Goal: Task Accomplishment & Management: Manage account settings

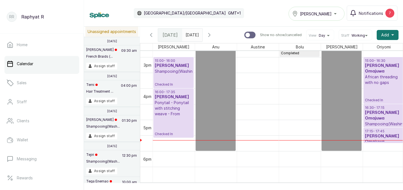
scroll to position [465, 0]
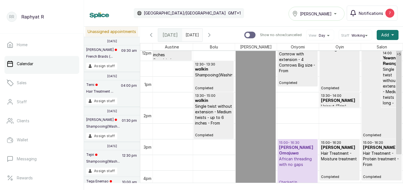
click at [372, 14] on span "Notifications" at bounding box center [371, 13] width 24 height 6
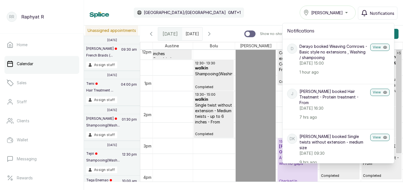
click at [318, 12] on span "[PERSON_NAME]" at bounding box center [327, 13] width 32 height 6
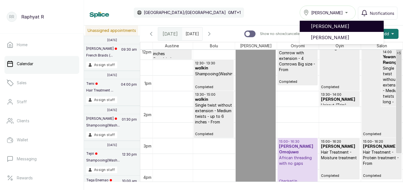
click at [326, 27] on span "[PERSON_NAME]" at bounding box center [345, 26] width 68 height 7
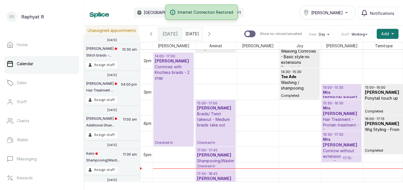
click at [332, 135] on p "16:30 - 17:30" at bounding box center [341, 134] width 37 height 4
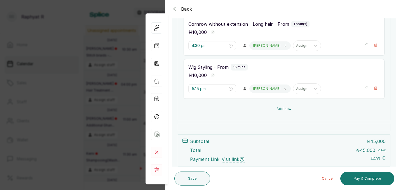
click at [294, 110] on button "Add new" at bounding box center [284, 108] width 201 height 13
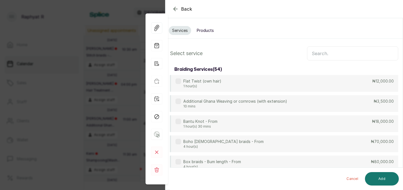
click at [318, 56] on input "text" at bounding box center [352, 53] width 91 height 14
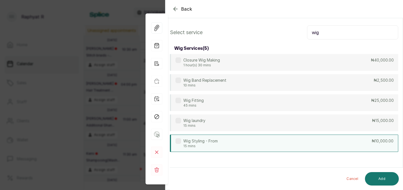
type input "wig"
click at [269, 143] on div "Wig Styling - From 15 mins ₦10,000.00" at bounding box center [284, 143] width 228 height 17
click at [376, 177] on button "Add" at bounding box center [382, 178] width 34 height 13
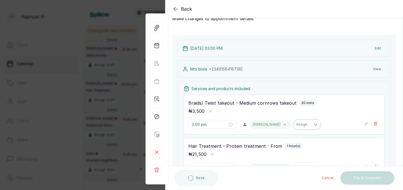
type input "5:30 pm"
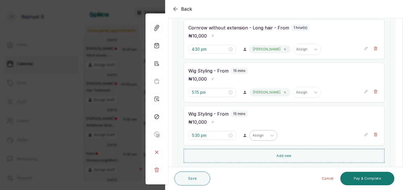
click at [250, 138] on div "Assign" at bounding box center [258, 135] width 17 height 7
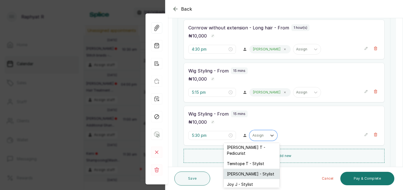
click at [242, 169] on div "Maria M - Stylist" at bounding box center [252, 174] width 56 height 10
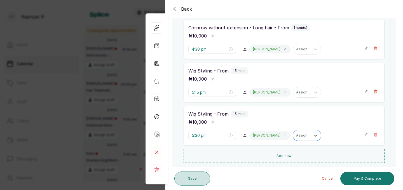
click at [204, 177] on button "Save" at bounding box center [192, 179] width 36 height 14
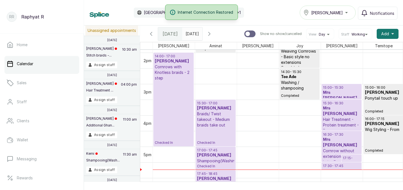
click at [167, 68] on p "Cornrows with Knotless braids - 2 step" at bounding box center [173, 72] width 37 height 17
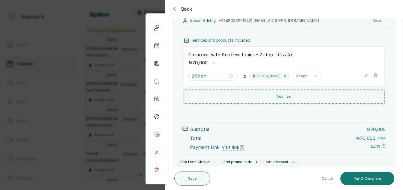
scroll to position [71, 0]
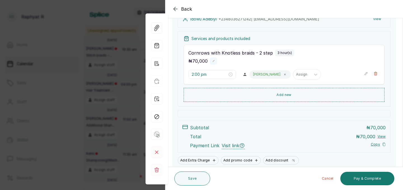
click at [213, 61] on rect "button" at bounding box center [214, 61] width 4 height 4
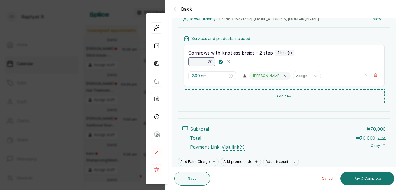
type input "7"
type input "60,000"
click at [221, 64] on rect "button" at bounding box center [221, 61] width 5 height 5
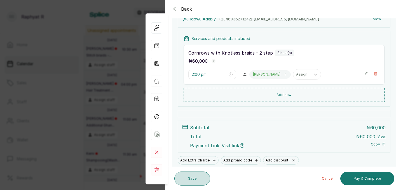
click at [189, 178] on button "Save" at bounding box center [192, 179] width 36 height 14
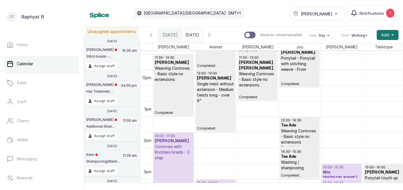
scroll to position [401, 0]
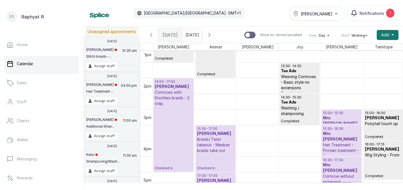
click at [165, 119] on p "Checked In" at bounding box center [173, 138] width 37 height 64
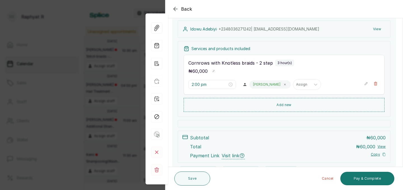
scroll to position [93, 0]
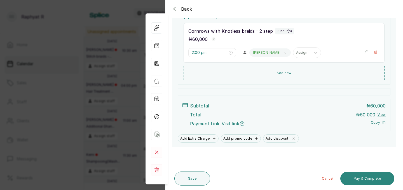
click at [357, 174] on button "Pay & Complete" at bounding box center [367, 178] width 54 height 13
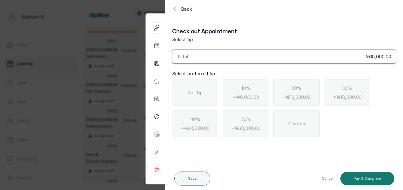
click at [201, 95] on span "No Tip" at bounding box center [195, 92] width 15 height 7
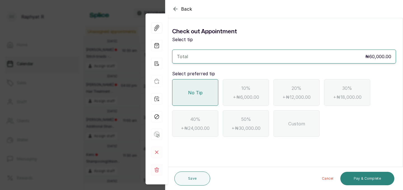
click at [369, 178] on button "Pay & Complete" at bounding box center [367, 178] width 54 height 13
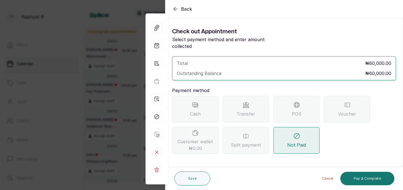
click at [308, 99] on div "POS" at bounding box center [296, 109] width 46 height 27
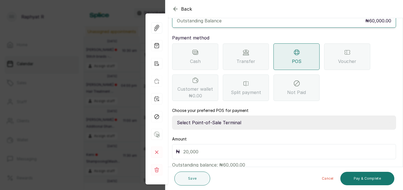
scroll to position [62, 0]
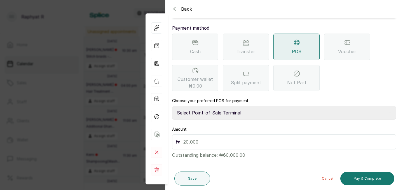
click at [196, 138] on input "text" at bounding box center [287, 142] width 209 height 8
click at [205, 107] on select "Select Point-of-Sale Terminal Traction Providus Bank" at bounding box center [284, 113] width 224 height 14
select select "b1594abb-eea2-48ba-bf5f-ff0754569b84"
click at [198, 138] on input "text" at bounding box center [287, 142] width 209 height 8
type input "60,000"
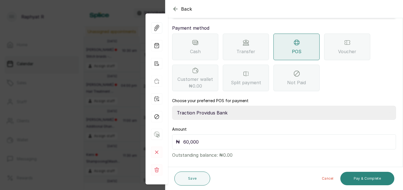
click at [381, 180] on button "Pay & Complete" at bounding box center [367, 178] width 54 height 13
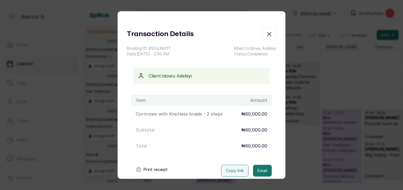
click at [268, 34] on icon "button" at bounding box center [269, 33] width 3 height 3
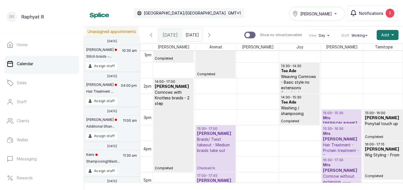
click at [389, 13] on div "2" at bounding box center [390, 13] width 9 height 9
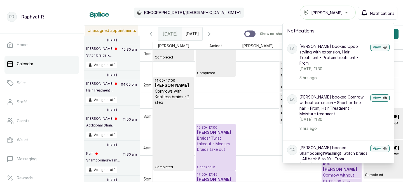
click at [257, 24] on div "Calendar Africa/Lagos GMT+1 Tasala Ikoyi Notifications Notifications LA Lily Ai…" at bounding box center [243, 12] width 319 height 25
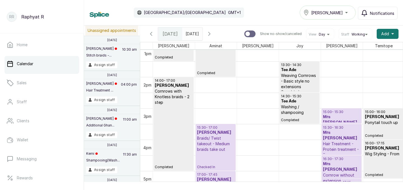
click at [213, 32] on icon "button" at bounding box center [209, 34] width 7 height 7
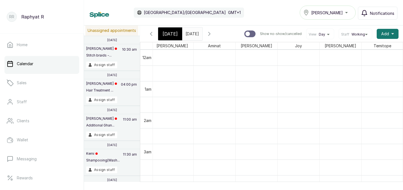
scroll to position [6, 0]
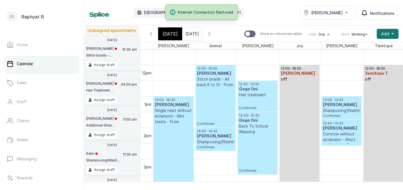
click at [167, 44] on span "Abigail" at bounding box center [174, 45] width 34 height 7
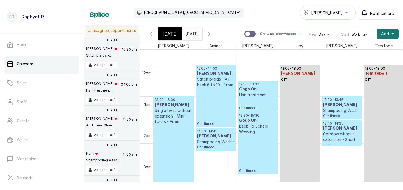
click at [153, 33] on icon "button" at bounding box center [151, 34] width 7 height 7
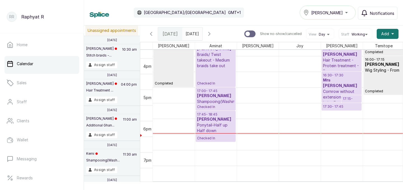
scroll to position [495, 0]
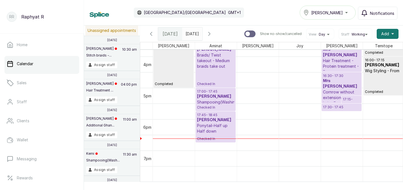
click at [348, 89] on p "Cornrow without extension - Long hair - From" at bounding box center [341, 97] width 37 height 17
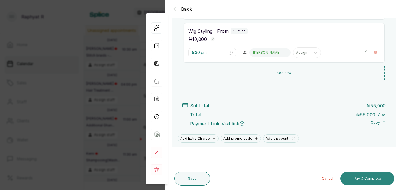
scroll to position [265, 0]
click at [361, 177] on button "Pay & Complete" at bounding box center [367, 178] width 54 height 13
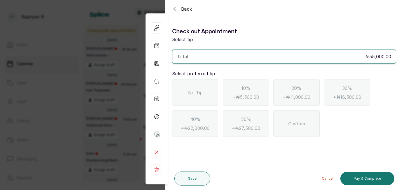
scroll to position [0, 0]
click at [195, 87] on div "No Tip" at bounding box center [195, 92] width 46 height 27
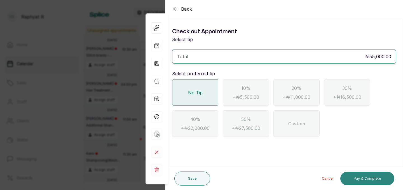
click at [371, 173] on button "Pay & Complete" at bounding box center [367, 178] width 54 height 13
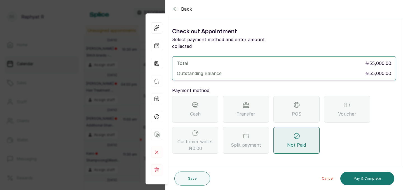
click at [296, 102] on icon at bounding box center [296, 104] width 5 height 5
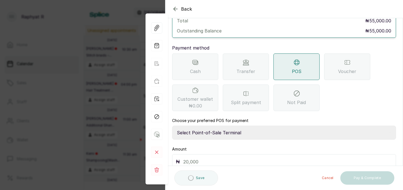
scroll to position [62, 0]
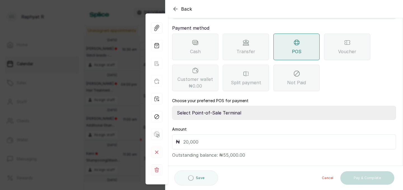
click at [229, 106] on select "Select Point-of-Sale Terminal Traction Providus Bank" at bounding box center [284, 113] width 224 height 14
select select "b1594abb-eea2-48ba-bf5f-ff0754569b84"
click at [207, 138] on input "text" at bounding box center [287, 142] width 209 height 8
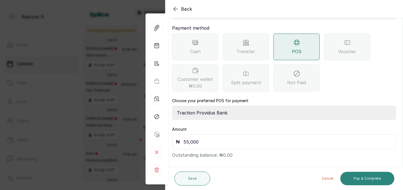
type input "55,000"
click at [347, 177] on button "Pay & Complete" at bounding box center [367, 178] width 54 height 13
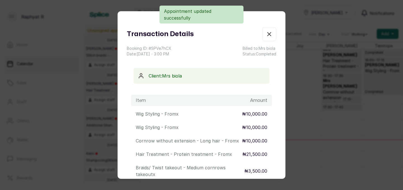
click at [271, 33] on icon "button" at bounding box center [269, 34] width 7 height 7
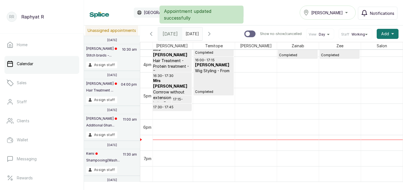
scroll to position [495, 72]
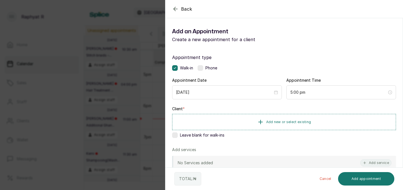
click at [129, 74] on div "Back Add Appointment Add an Appointment Create a new appointment for a client A…" at bounding box center [201, 95] width 403 height 190
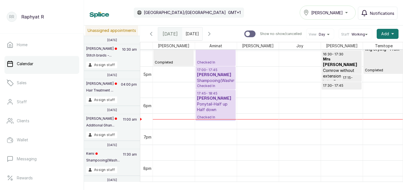
click at [345, 58] on h3 "Mrs biola" at bounding box center [341, 62] width 37 height 11
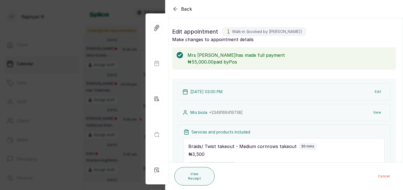
click at [126, 42] on div "Back Appointment Details Edit appointment 🚶 Walk-in (booked by Raphyat R) Make …" at bounding box center [201, 95] width 403 height 190
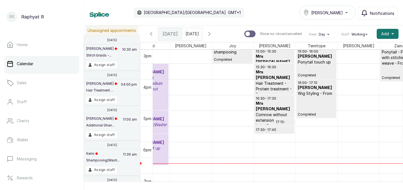
scroll to position [472, 0]
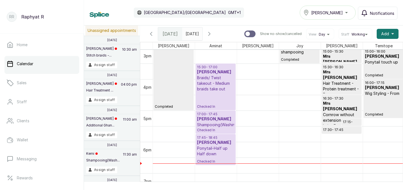
click at [144, 27] on button "Show no-show/cancelled" at bounding box center [150, 33] width 13 height 13
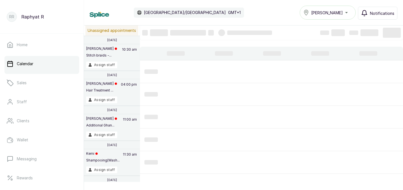
scroll to position [188, 0]
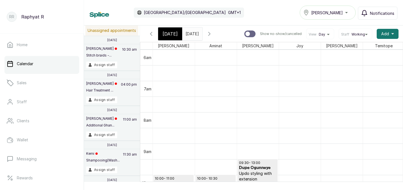
click at [144, 27] on button "Show no-show/cancelled" at bounding box center [150, 33] width 13 height 13
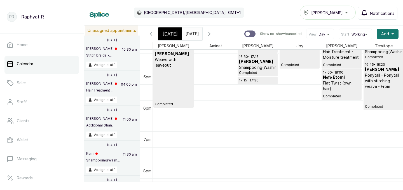
scroll to position [538, 0]
